Goal: Task Accomplishment & Management: Use online tool/utility

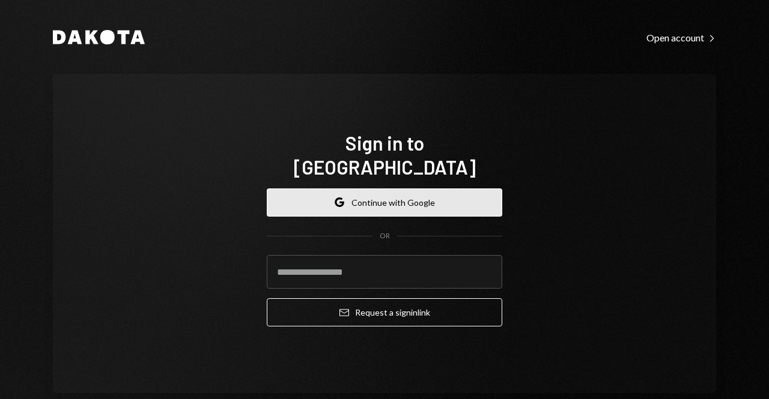
click at [437, 191] on button "Google Continue with Google" at bounding box center [384, 203] width 235 height 28
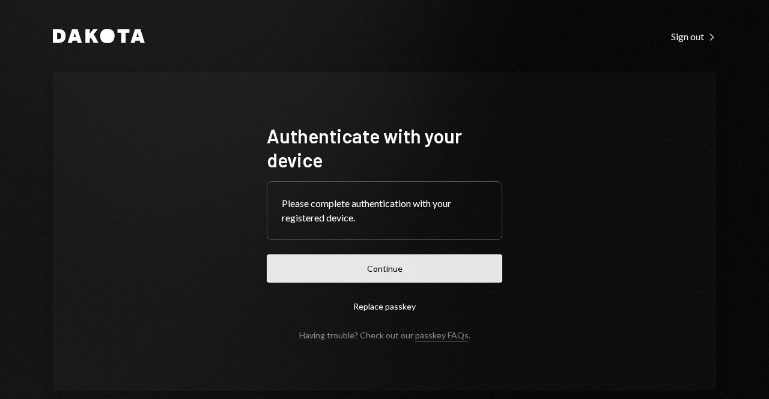
click at [345, 266] on button "Continue" at bounding box center [384, 269] width 235 height 28
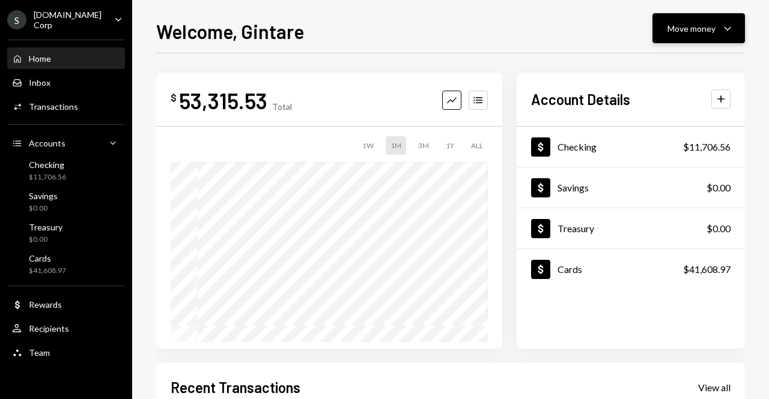
click at [708, 34] on div "Move money" at bounding box center [691, 28] width 48 height 13
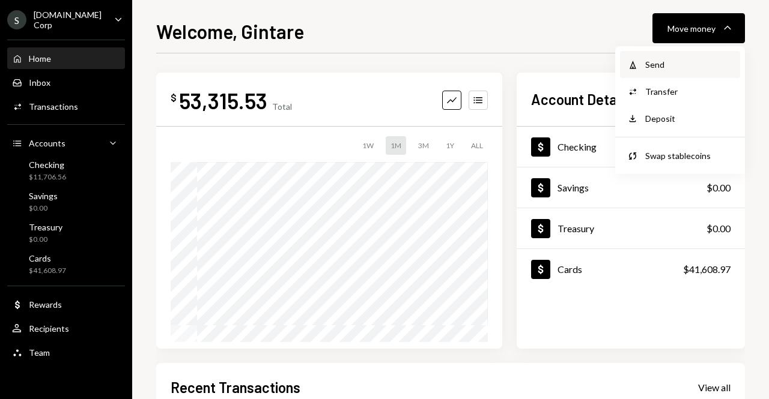
click at [685, 55] on div "Withdraw Send" at bounding box center [680, 64] width 120 height 27
